Goal: Information Seeking & Learning: Learn about a topic

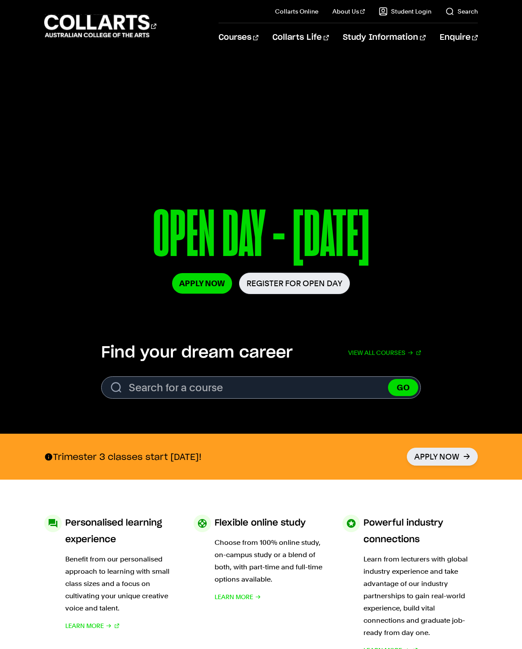
click at [258, 41] on link "Courses" at bounding box center [238, 37] width 40 height 29
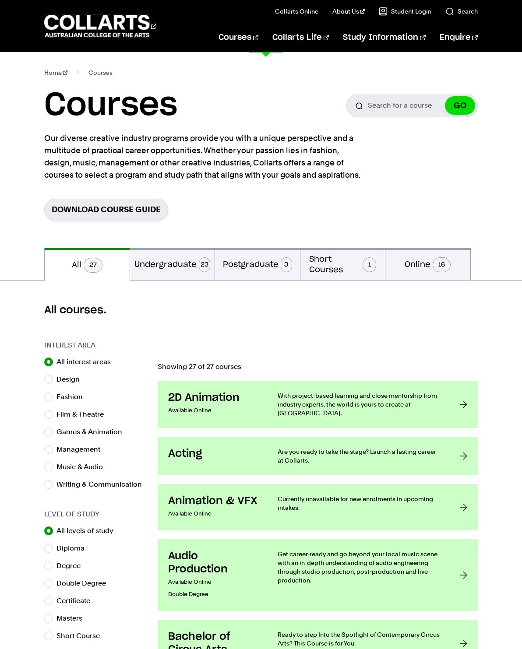
click at [318, 172] on link "Screen & Media" at bounding box center [316, 177] width 98 height 11
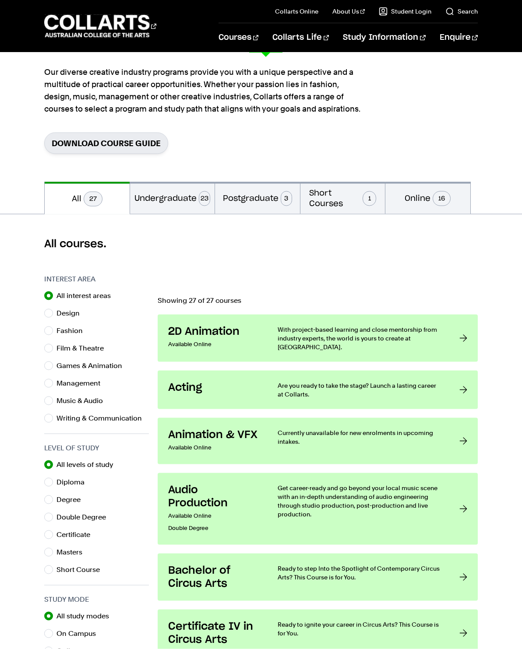
click at [437, 197] on span "16" at bounding box center [441, 198] width 18 height 15
radio input "false"
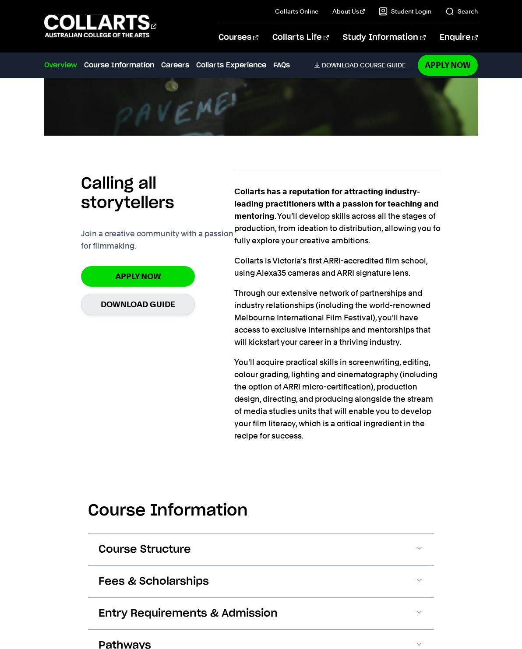
scroll to position [508, 0]
